Goal: Information Seeking & Learning: Learn about a topic

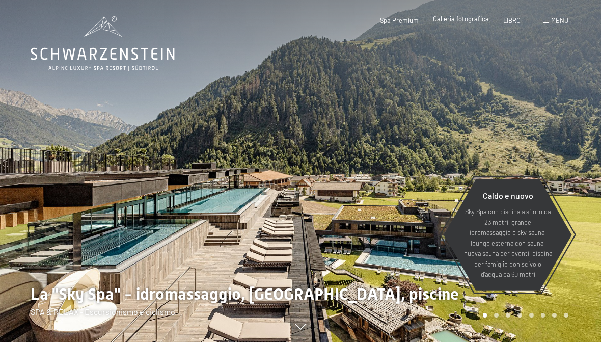
click at [476, 20] on font "Galleria fotografica" at bounding box center [461, 19] width 56 height 8
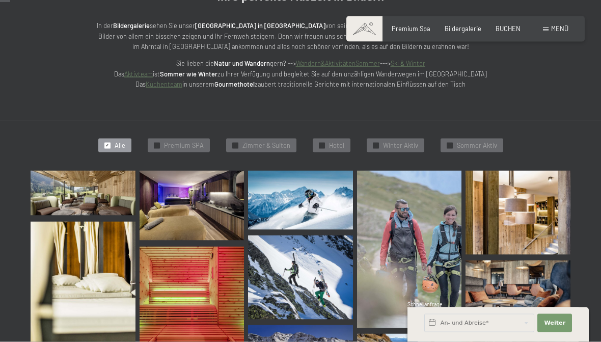
scroll to position [143, 0]
click at [268, 145] on span "Zimmer & Suiten" at bounding box center [266, 145] width 48 height 9
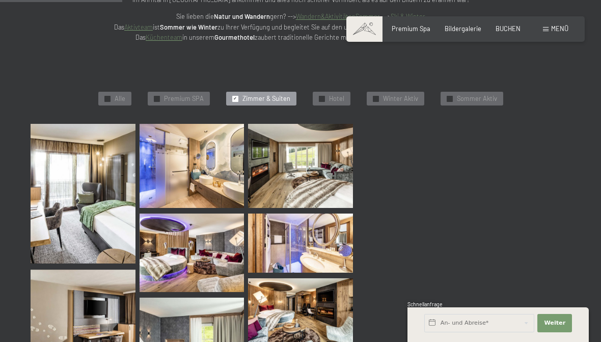
scroll to position [188, 0]
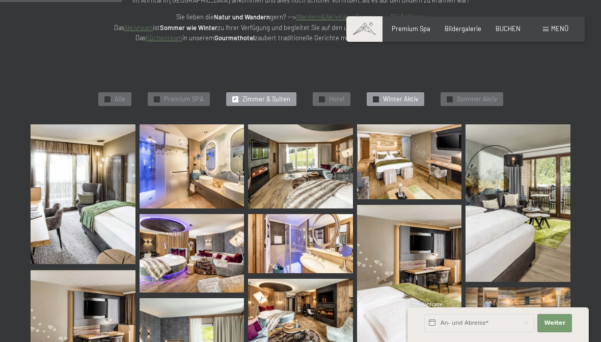
click at [408, 99] on span "Winter Aktiv" at bounding box center [400, 99] width 35 height 9
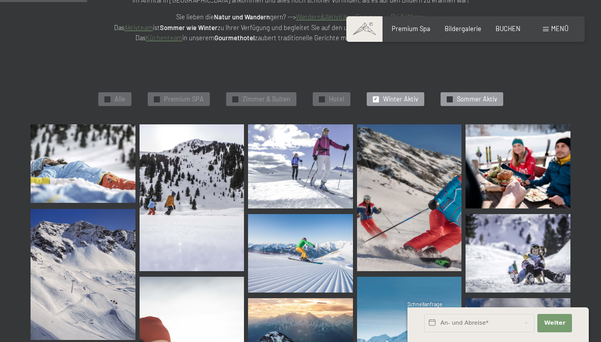
click at [477, 100] on span "Sommer Aktiv" at bounding box center [477, 99] width 40 height 9
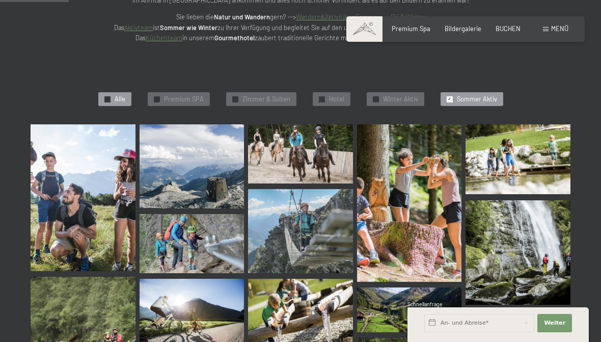
click at [125, 95] on span "Alle" at bounding box center [120, 99] width 11 height 9
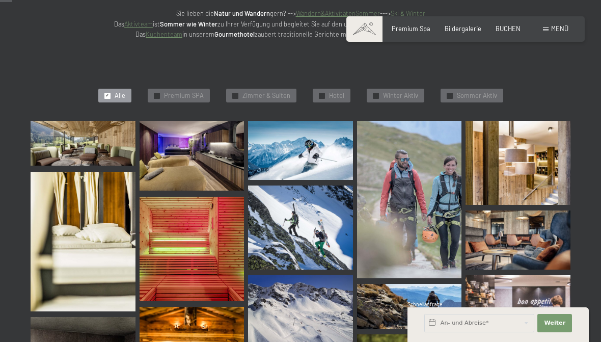
scroll to position [0, 0]
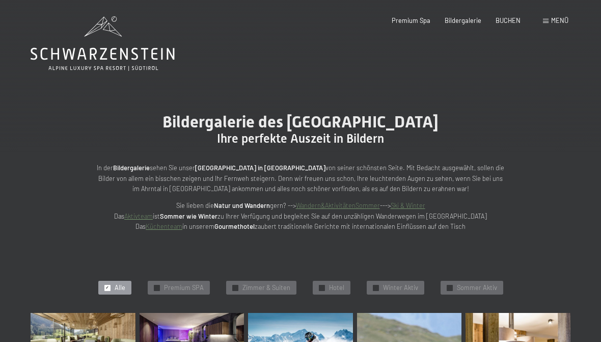
click at [560, 21] on span "Menü" at bounding box center [559, 20] width 17 height 8
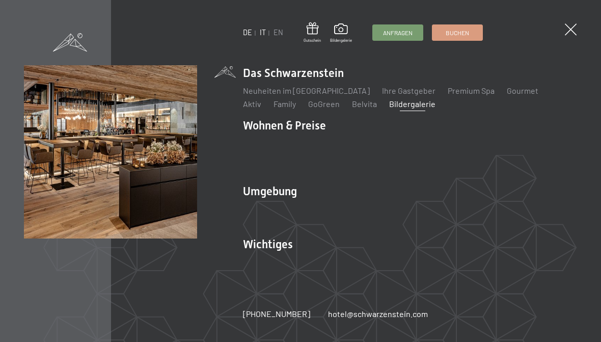
click at [265, 35] on link "IT" at bounding box center [263, 32] width 6 height 9
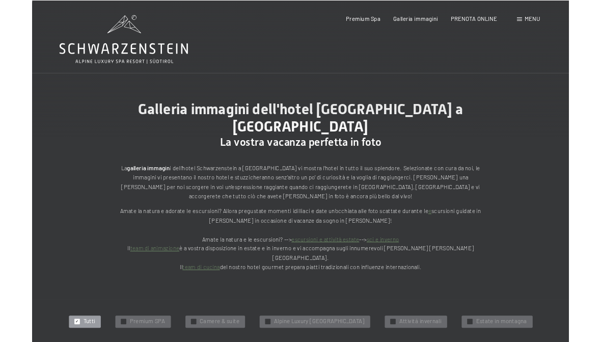
scroll to position [41, 0]
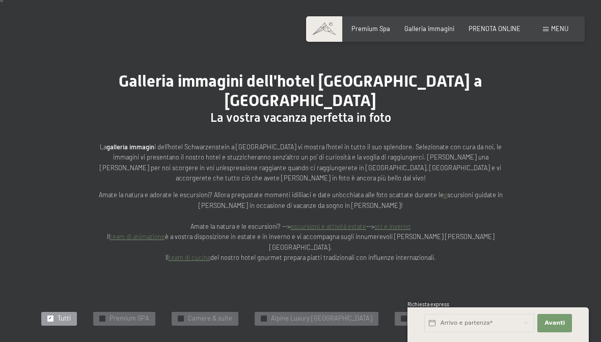
click at [562, 31] on span "Menu" at bounding box center [559, 28] width 17 height 8
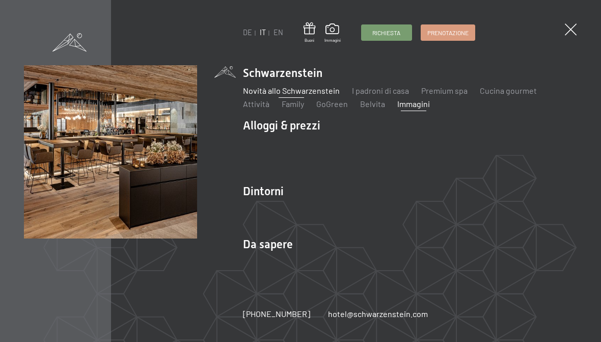
click at [309, 95] on link "Novità allo Schwarzenstein" at bounding box center [291, 91] width 97 height 10
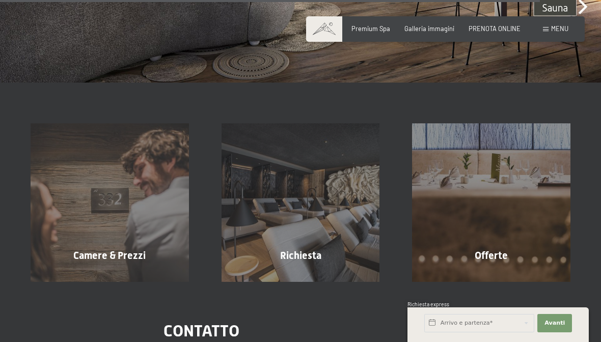
scroll to position [2747, 0]
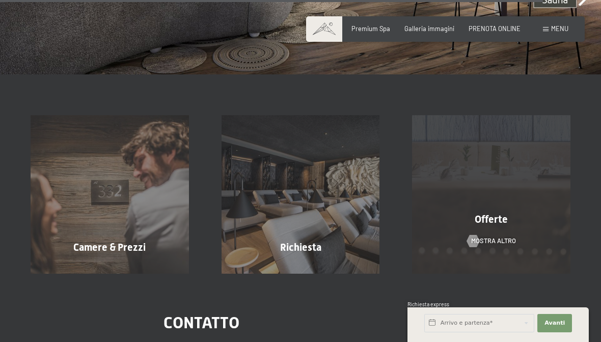
click at [503, 231] on div "Offerte mostra altro" at bounding box center [491, 194] width 191 height 158
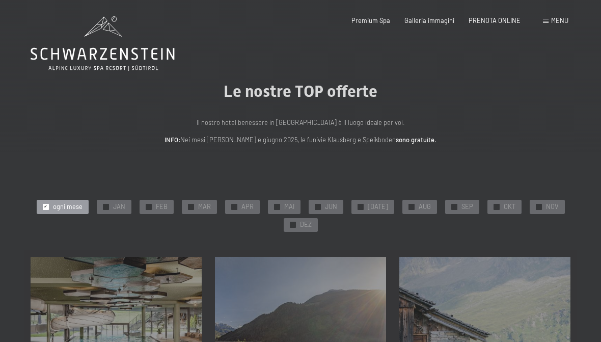
click at [107, 39] on icon at bounding box center [103, 43] width 144 height 54
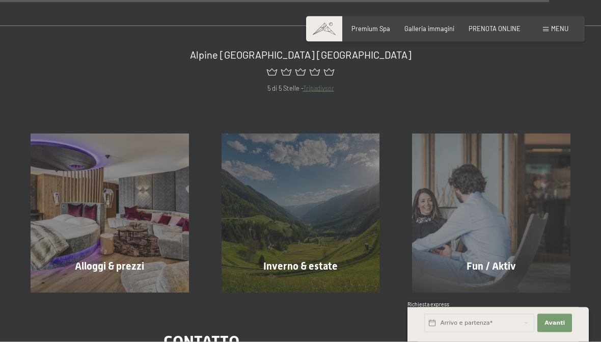
scroll to position [3348, 0]
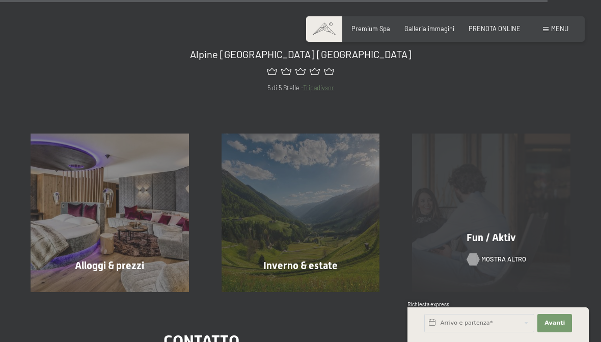
click at [495, 260] on div "Fun / Aktiv mostra altro" at bounding box center [491, 212] width 191 height 158
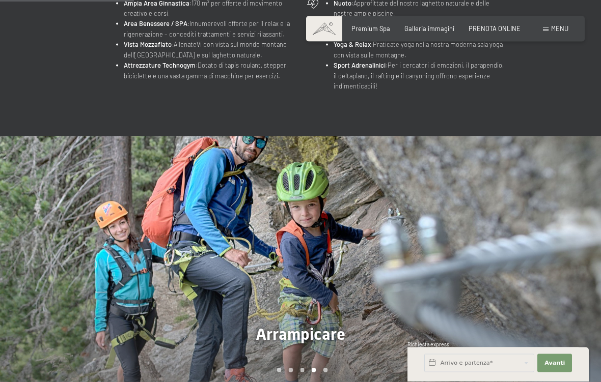
scroll to position [532, 0]
click at [326, 341] on div "Carousel Page 5" at bounding box center [325, 370] width 5 height 5
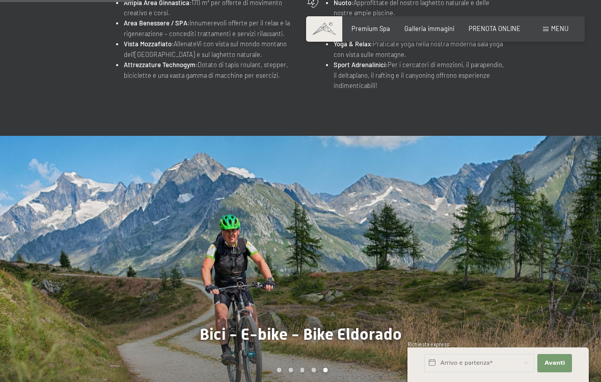
click at [277, 341] on div at bounding box center [150, 264] width 300 height 257
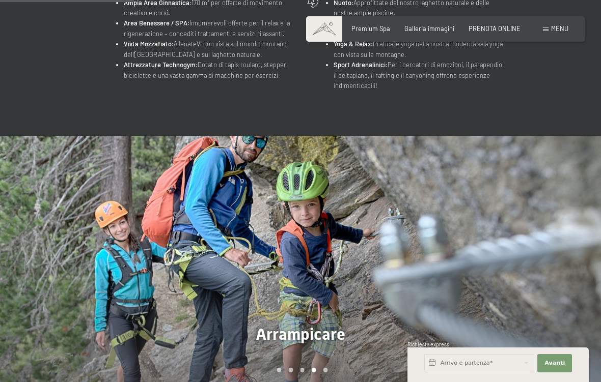
click at [291, 341] on div "Carousel Page 2" at bounding box center [290, 370] width 5 height 5
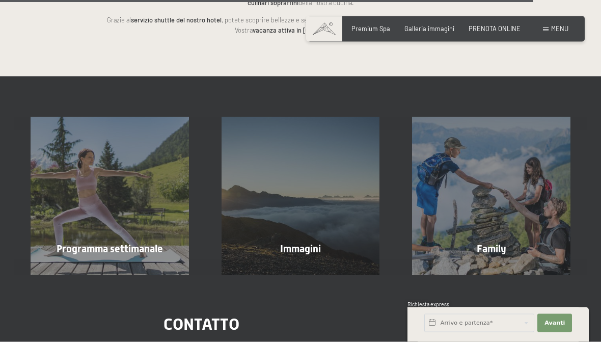
scroll to position [2136, 0]
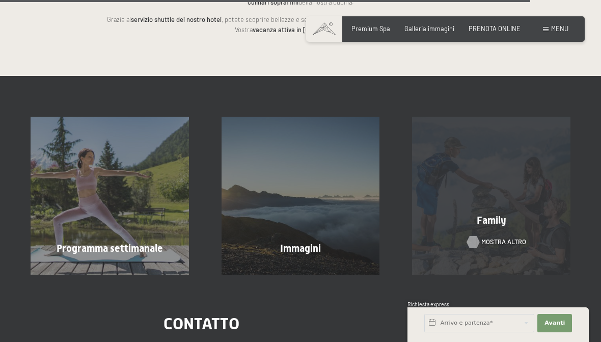
click at [512, 237] on span "mostra altro" at bounding box center [503, 241] width 45 height 9
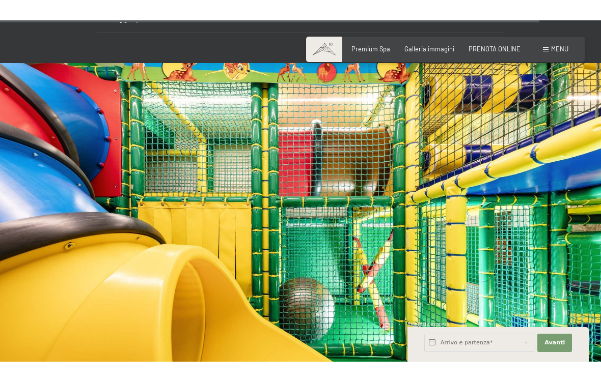
scroll to position [5150, 0]
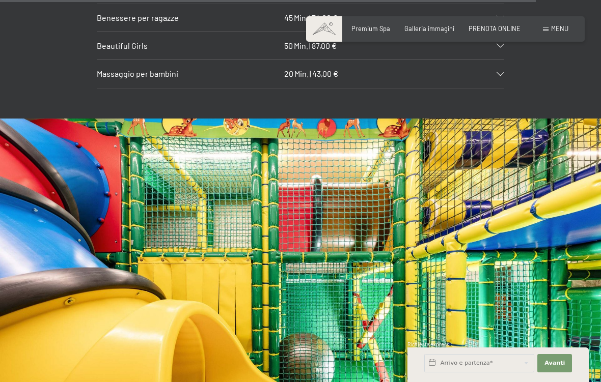
click at [436, 266] on img at bounding box center [300, 288] width 601 height 338
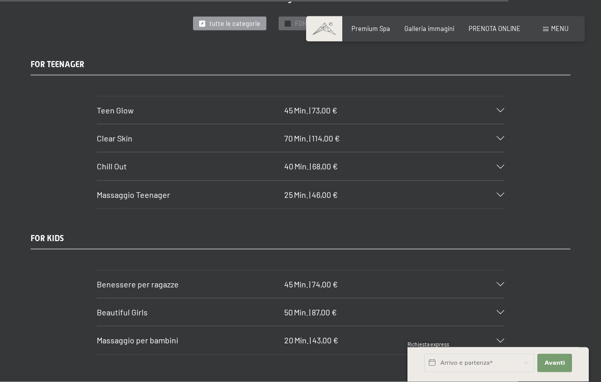
scroll to position [4883, 0]
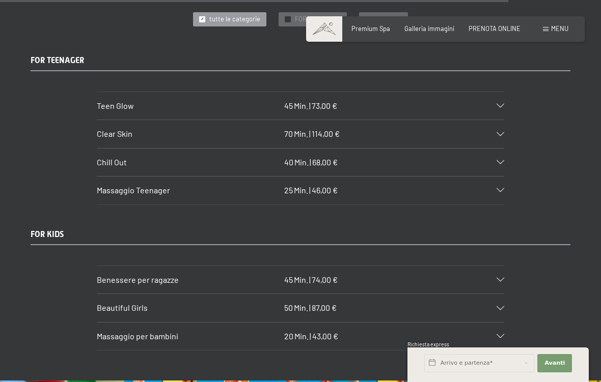
click at [500, 294] on div "Beautiful Girls 50 Min. | 87,00 €" at bounding box center [300, 307] width 407 height 27
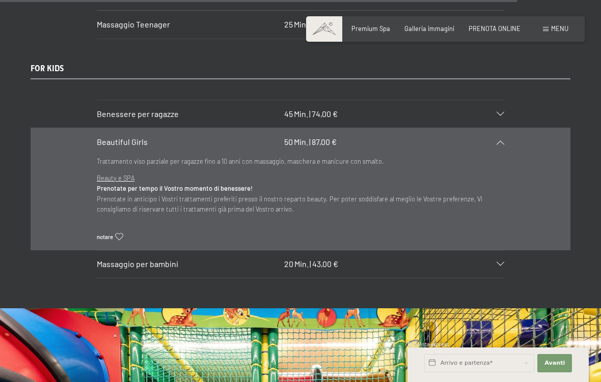
scroll to position [5050, 0]
click at [502, 250] on div "Massaggio per bambini 20 Min. | 43,00 €" at bounding box center [300, 263] width 407 height 27
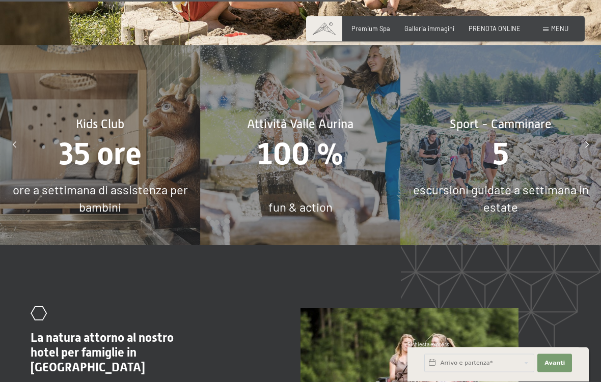
scroll to position [3380, 0]
click at [51, 160] on div "Kids Club 35 ore ore a settimana di assistenza per bambini" at bounding box center [100, 145] width 200 height 200
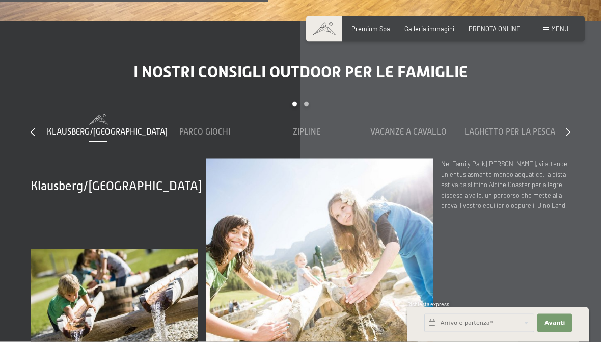
scroll to position [2620, 0]
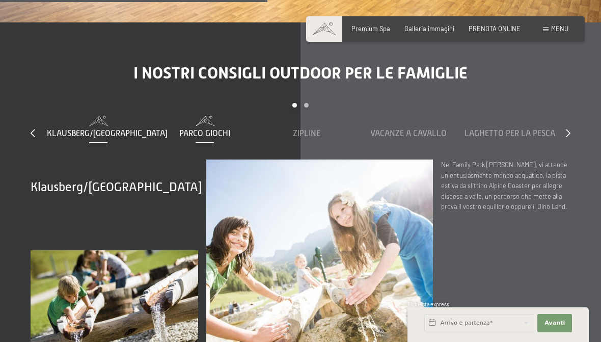
click at [191, 129] on span "Parco giochi" at bounding box center [204, 133] width 51 height 9
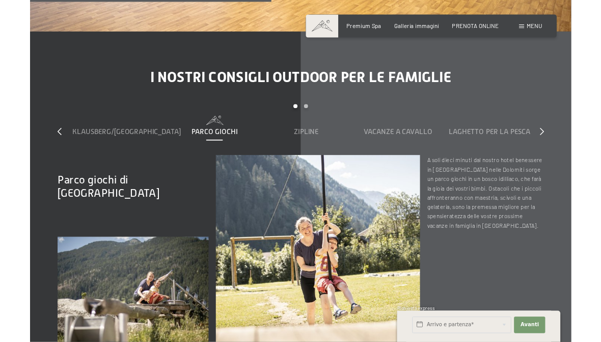
scroll to position [2652, 0]
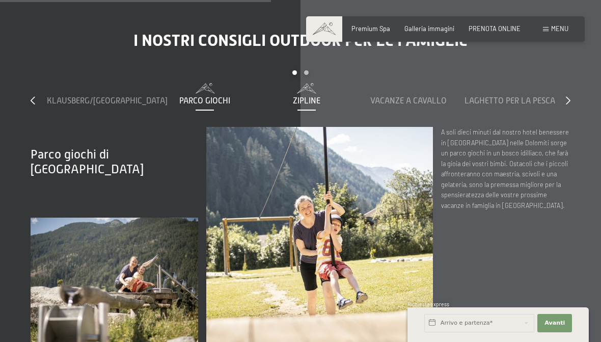
click at [297, 96] on span "Zipline" at bounding box center [306, 100] width 27 height 9
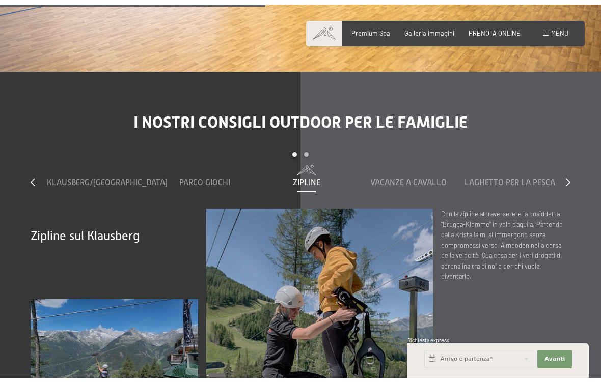
scroll to position [2599, 0]
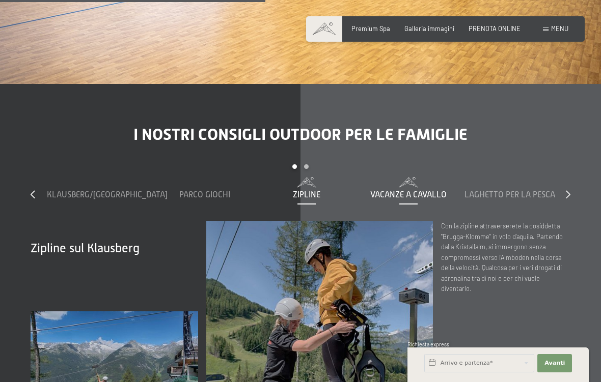
click at [416, 190] on span "Vacanze a cavallo" at bounding box center [408, 194] width 76 height 9
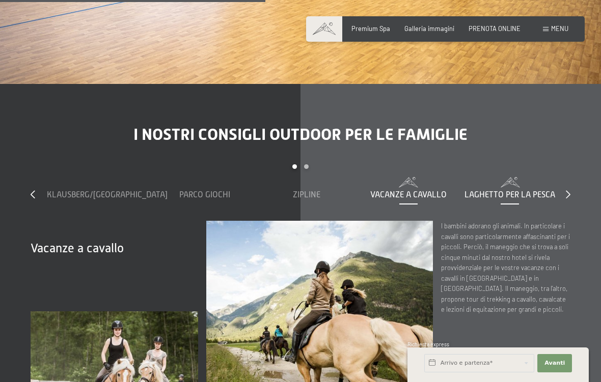
click at [497, 190] on span "Laghetto per la pesca" at bounding box center [509, 194] width 91 height 9
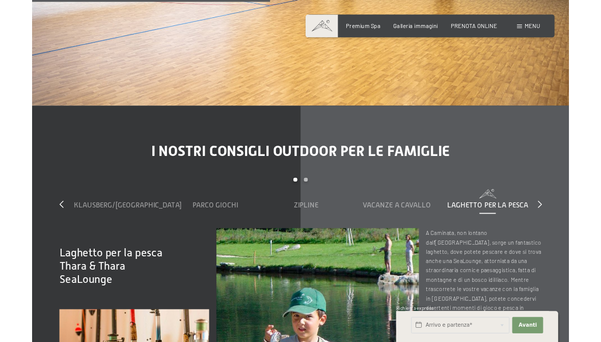
scroll to position [2605, 0]
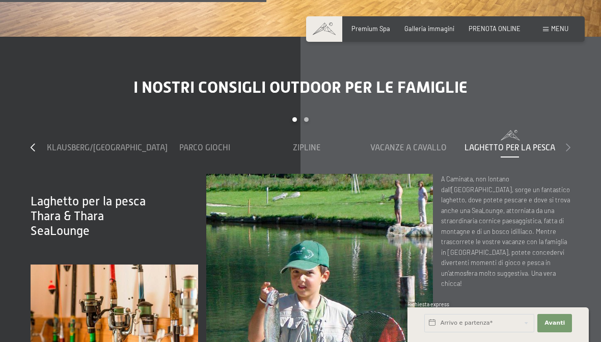
click at [569, 143] on icon at bounding box center [568, 147] width 5 height 8
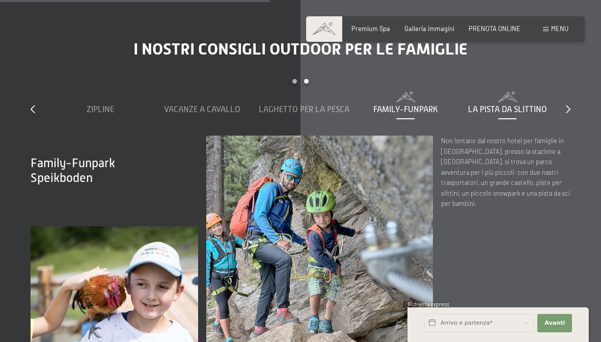
scroll to position [2632, 0]
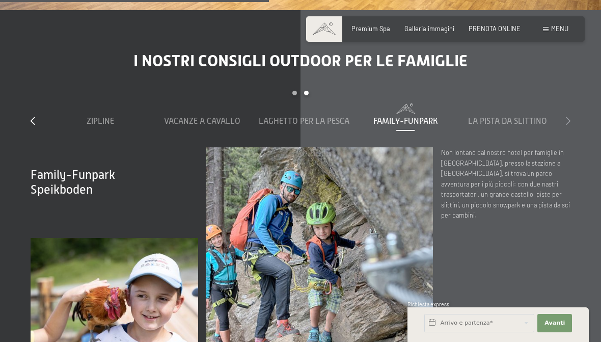
click at [567, 117] on icon at bounding box center [568, 121] width 5 height 8
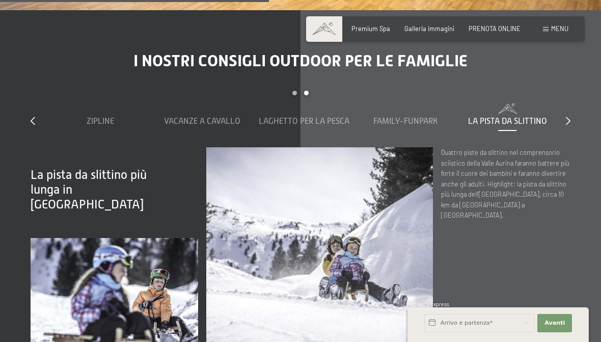
click at [566, 114] on div "slide 3 to 7 of 7 Klausberg/Monte Chiusetta Parco giochi Zipline Vacanze a cava…" at bounding box center [301, 119] width 540 height 57
click at [569, 113] on div "slide 3 to 7 of 7 Klausberg/Monte Chiusetta Parco giochi Zipline Vacanze a cava…" at bounding box center [301, 119] width 540 height 57
click at [33, 115] on div "slide 3 to 7 of 7 Klausberg/Monte Chiusetta Parco giochi Zipline Vacanze a cava…" at bounding box center [301, 119] width 540 height 57
click at [34, 117] on icon at bounding box center [33, 121] width 5 height 8
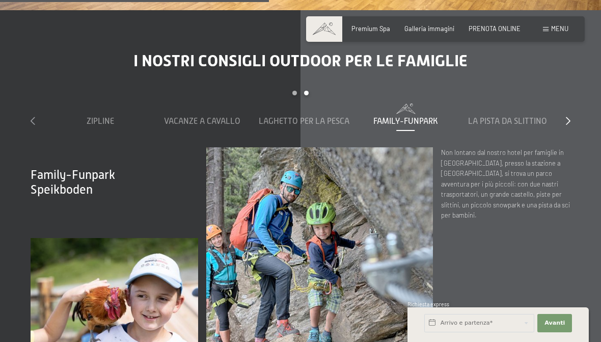
click at [35, 117] on icon at bounding box center [33, 121] width 5 height 8
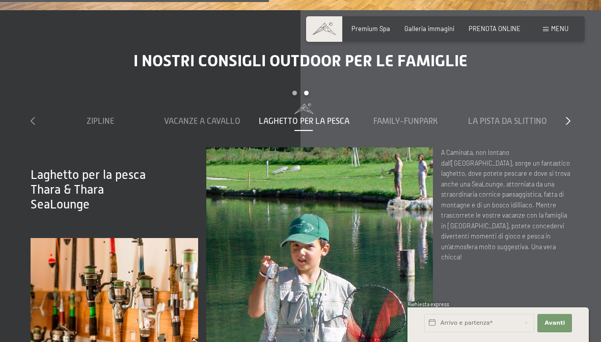
click at [34, 117] on icon at bounding box center [33, 121] width 5 height 8
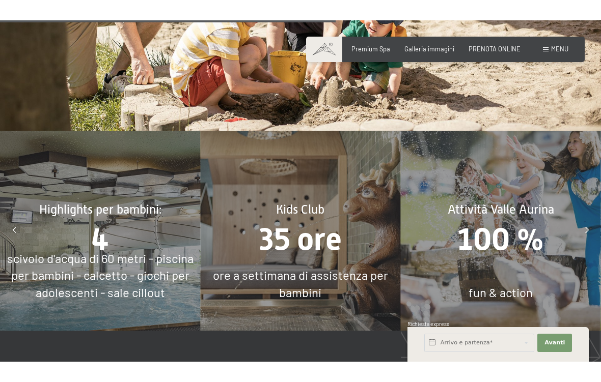
scroll to position [3245, 0]
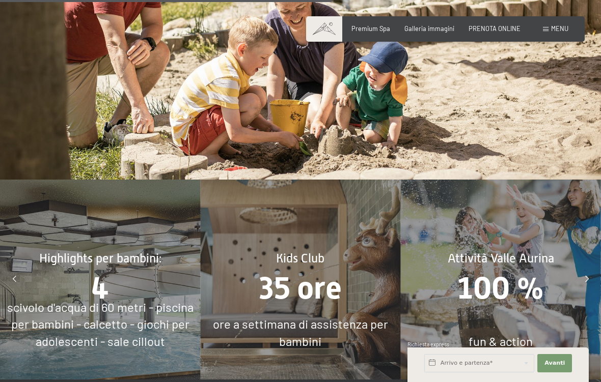
click at [266, 318] on div "ore a settimana di assistenza per bambini" at bounding box center [300, 333] width 200 height 34
click at [300, 271] on span "35 ore" at bounding box center [300, 288] width 82 height 36
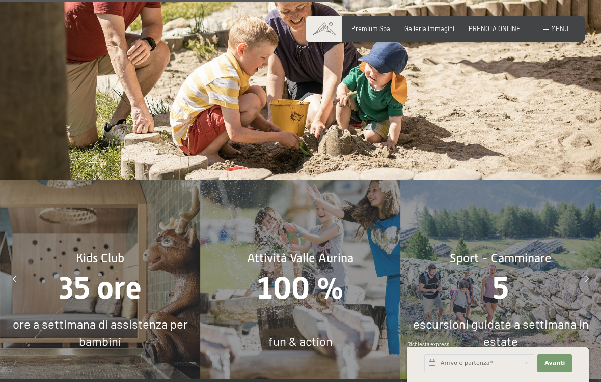
scroll to position [3247, 0]
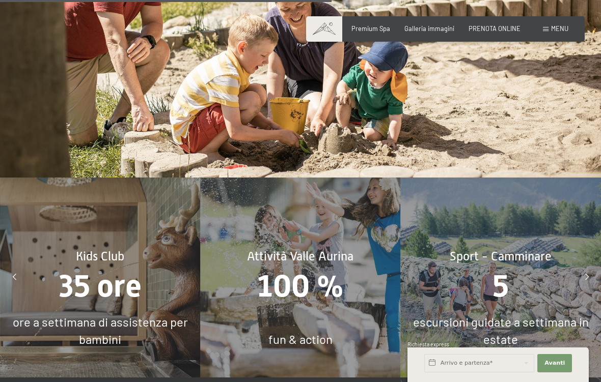
click at [71, 268] on span "35 ore" at bounding box center [100, 286] width 82 height 36
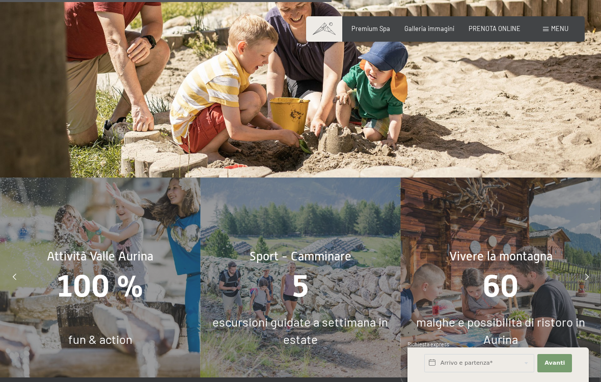
click at [497, 268] on span "60" at bounding box center [501, 286] width 36 height 36
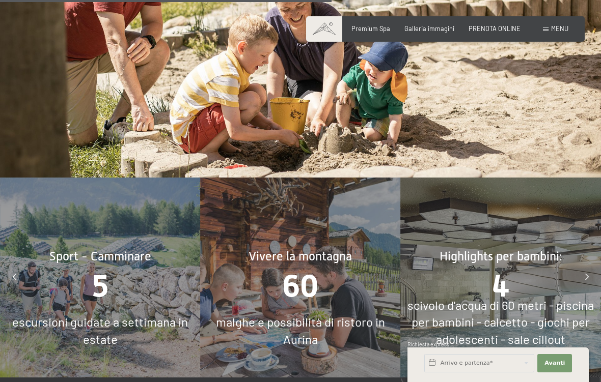
click at [479, 311] on span "scivolo d'acqua di 60 metri - piscina per bambini - calcetto - giochi per adole…" at bounding box center [500, 322] width 186 height 49
click at [322, 265] on div "60" at bounding box center [300, 286] width 200 height 43
click at [315, 268] on span "60" at bounding box center [301, 286] width 36 height 36
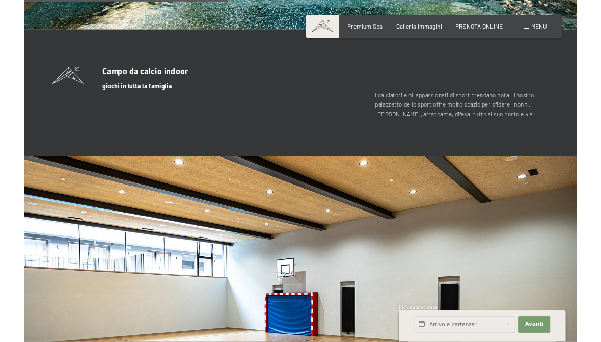
scroll to position [2161, 0]
